Goal: Navigation & Orientation: Find specific page/section

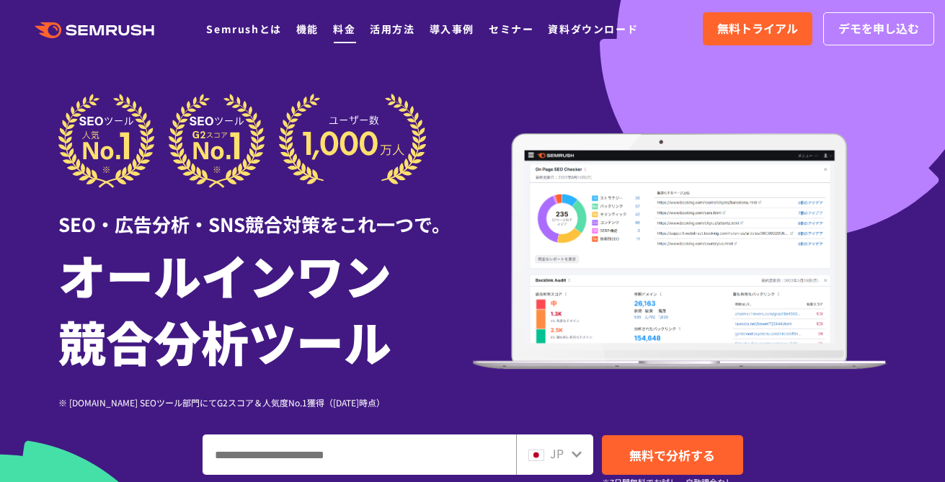
click at [353, 30] on link "料金" at bounding box center [344, 29] width 22 height 14
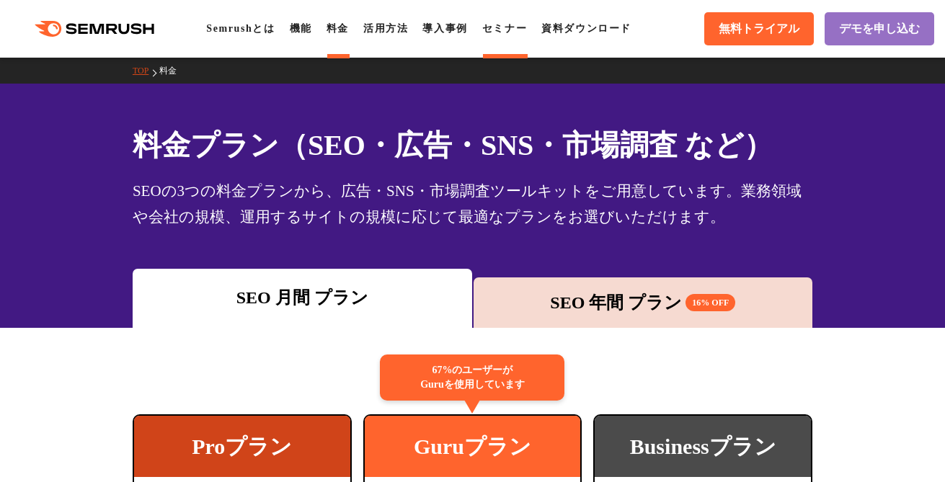
click at [496, 21] on li "セミナー" at bounding box center [504, 28] width 45 height 17
click at [499, 25] on link "セミナー" at bounding box center [504, 28] width 45 height 11
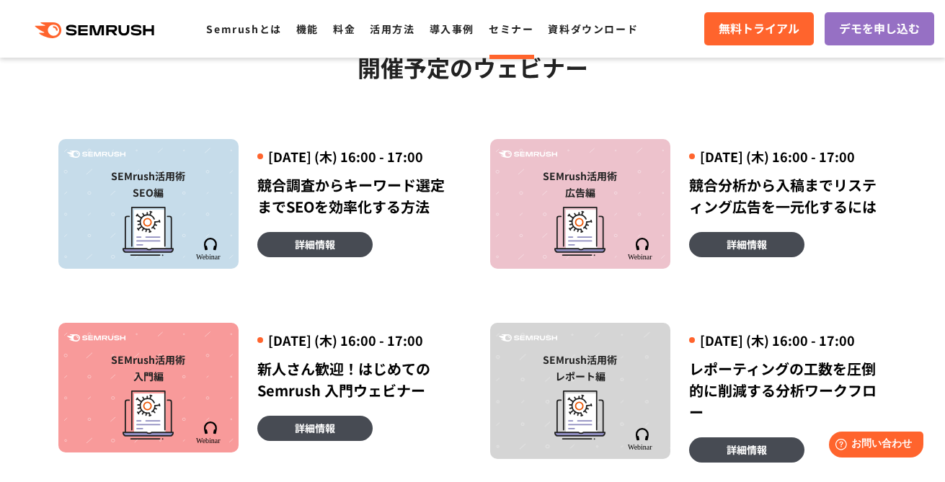
scroll to position [378, 0]
